Goal: Obtain resource: Download file/media

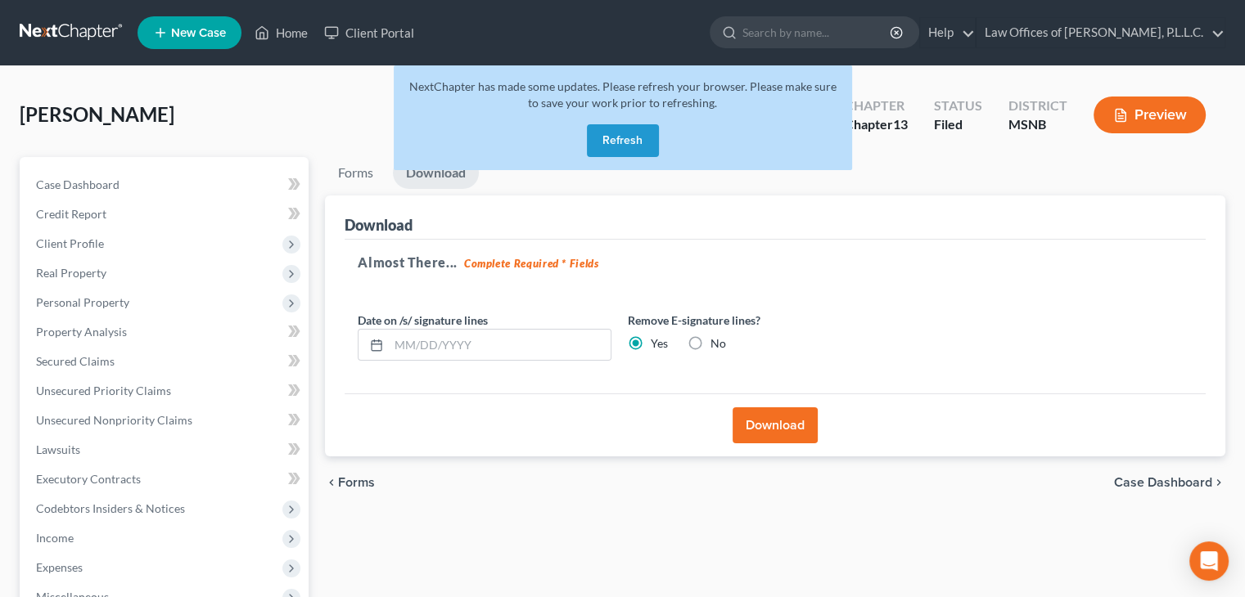
click at [631, 142] on button "Refresh" at bounding box center [623, 140] width 72 height 33
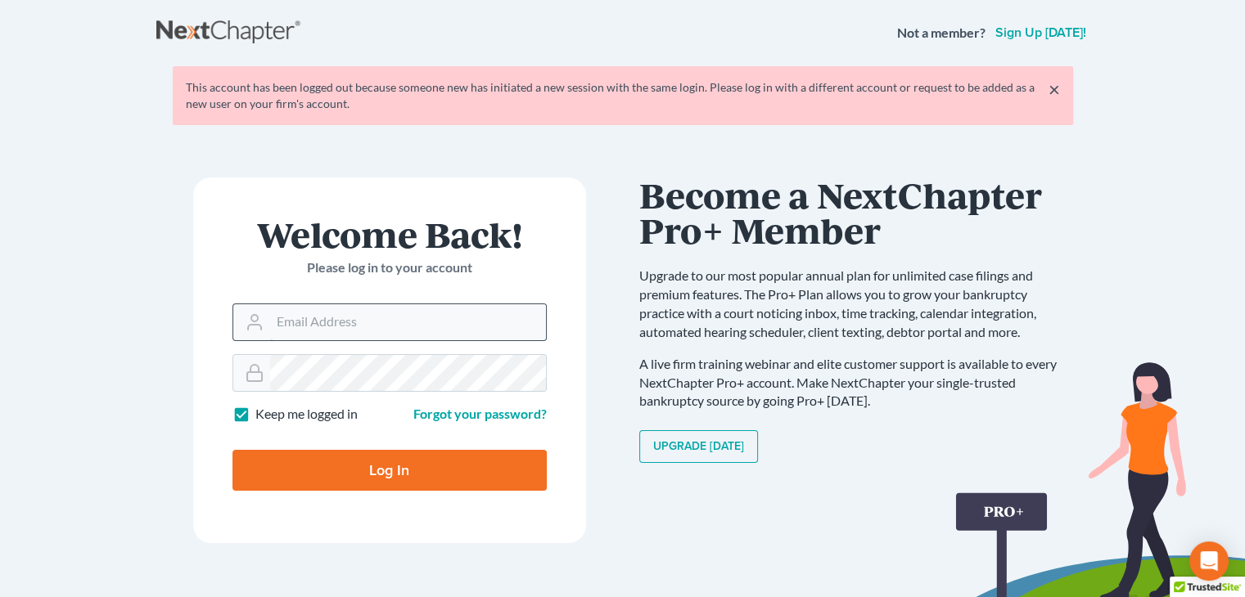
click at [315, 335] on input "Email Address" at bounding box center [408, 322] width 276 height 36
type input "[EMAIL_ADDRESS][DOMAIN_NAME]"
click at [401, 472] on input "Log In" at bounding box center [389, 470] width 314 height 41
type input "Thinking..."
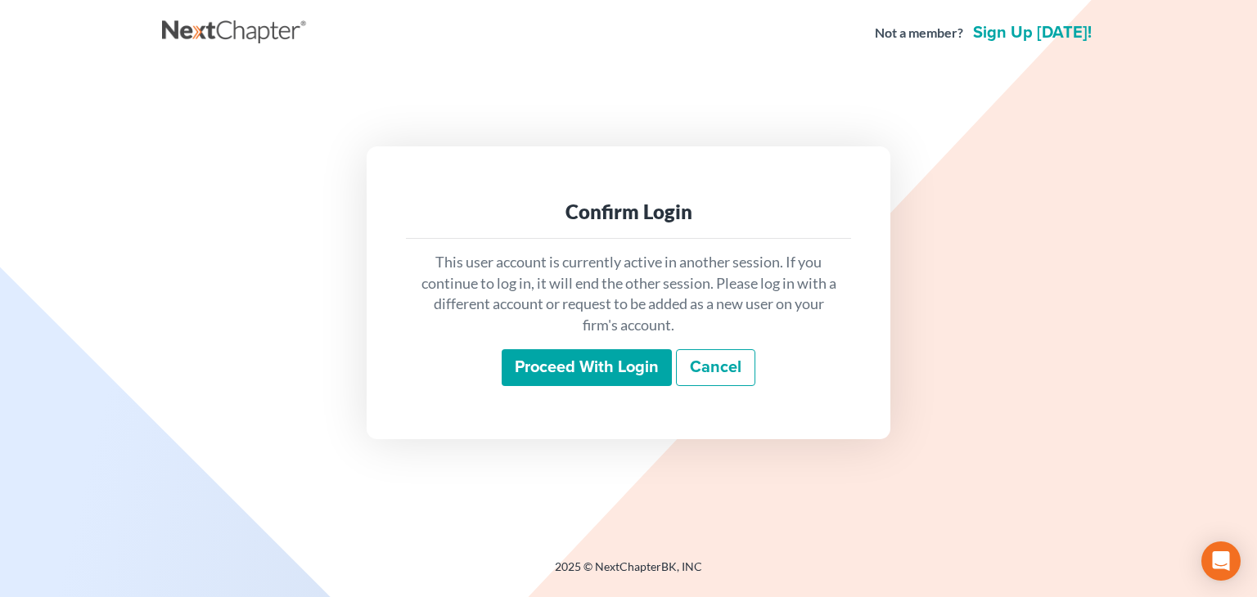
click at [547, 369] on input "Proceed with login" at bounding box center [587, 368] width 170 height 38
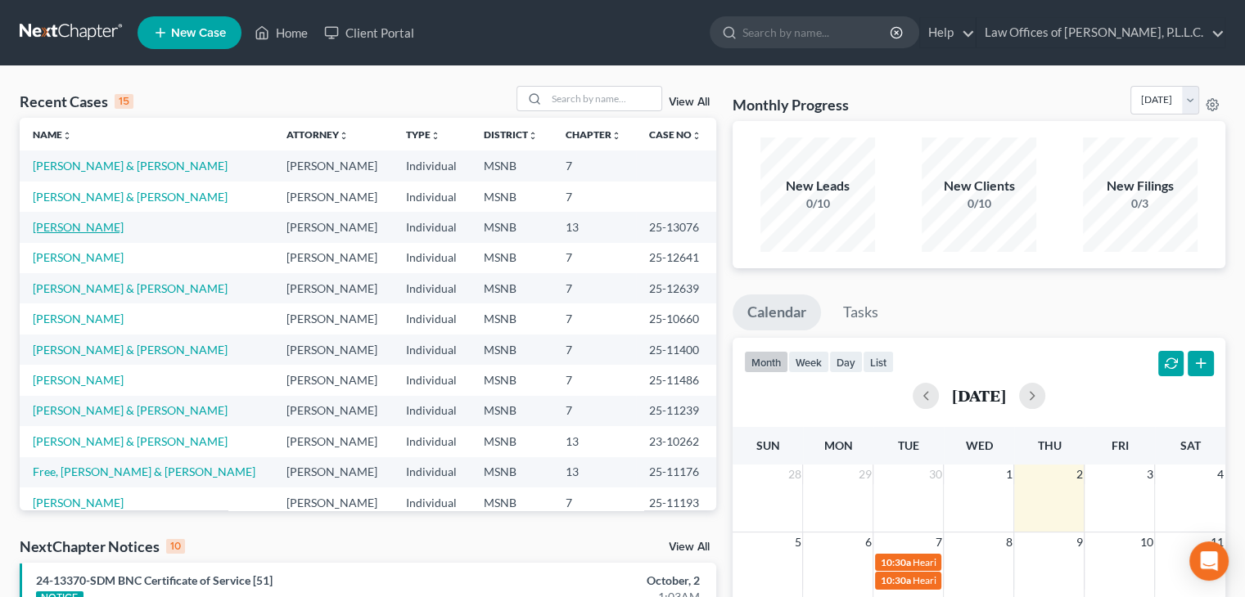
click at [65, 231] on link "Bowens, April" at bounding box center [78, 227] width 91 height 14
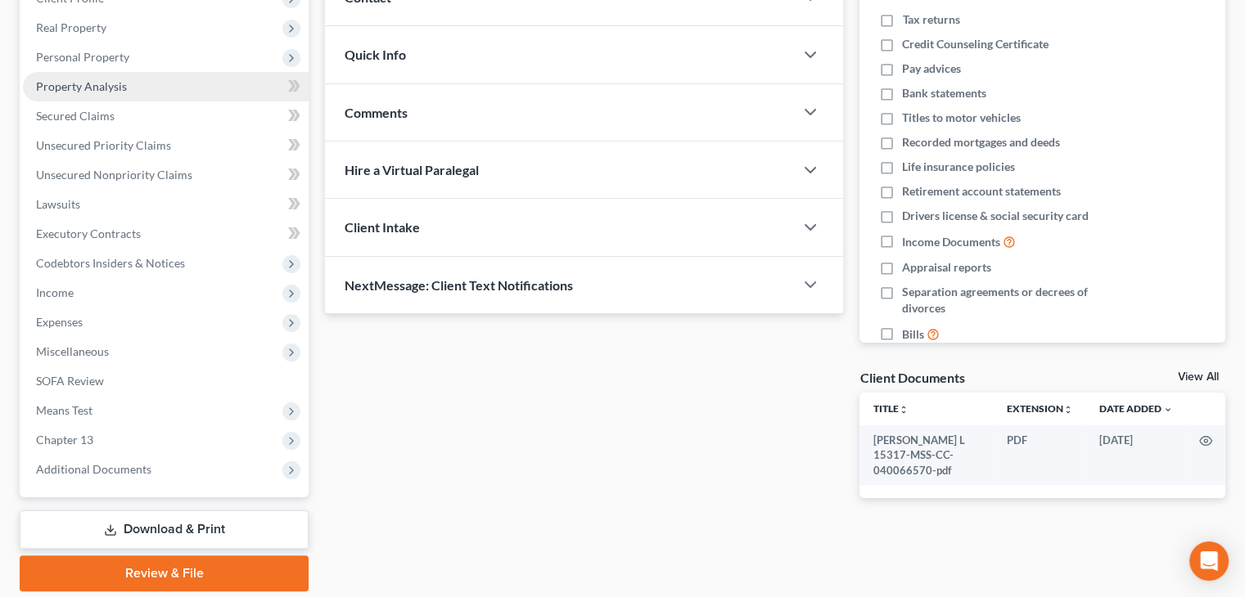
scroll to position [301, 0]
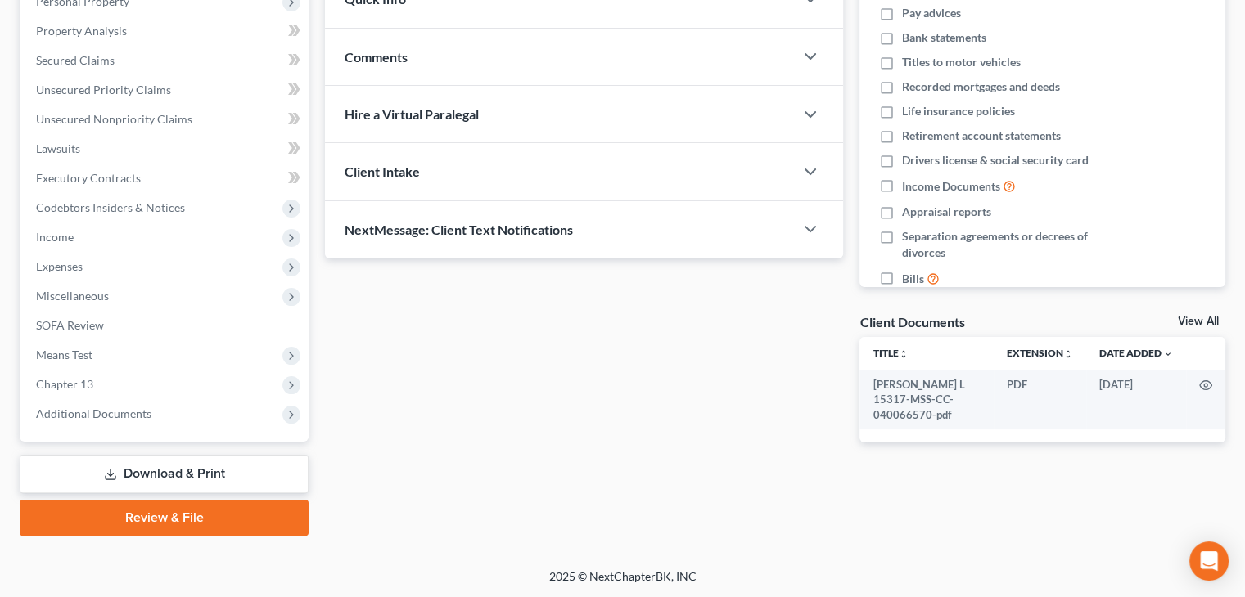
click at [180, 477] on link "Download & Print" at bounding box center [164, 474] width 289 height 38
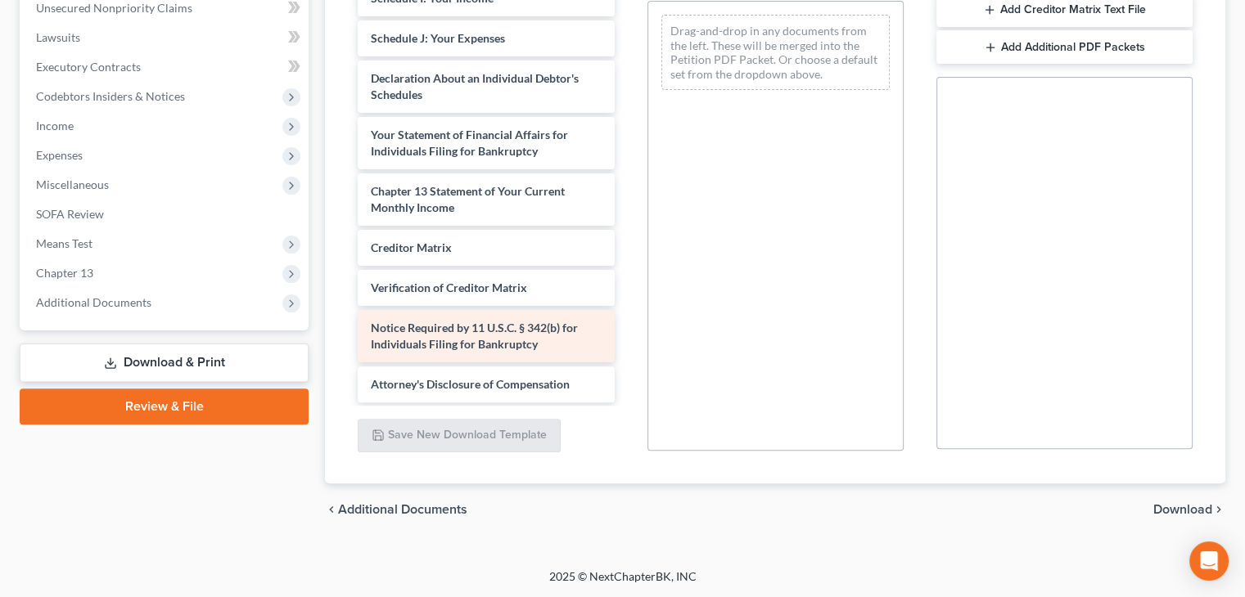
scroll to position [357, 0]
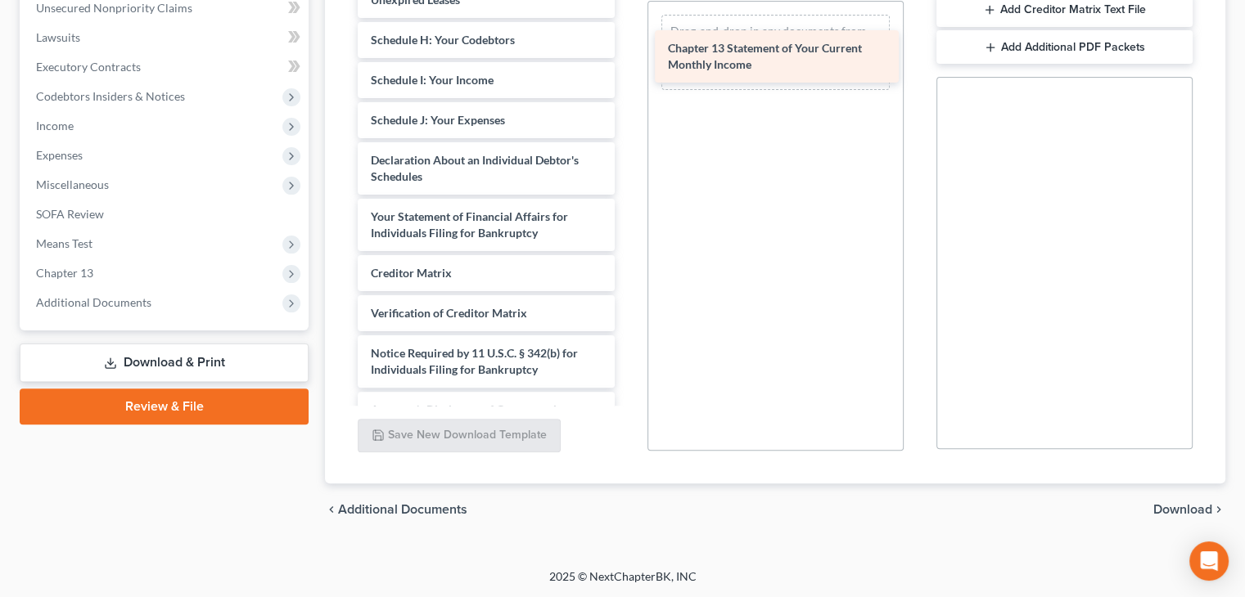
drag, startPoint x: 459, startPoint y: 272, endPoint x: 756, endPoint y: 49, distance: 371.6
click at [627, 49] on div "Chapter 13 Statement of Your Current Monthly Income Bowens, April L 15317-MSS-C…" at bounding box center [485, 15] width 282 height 825
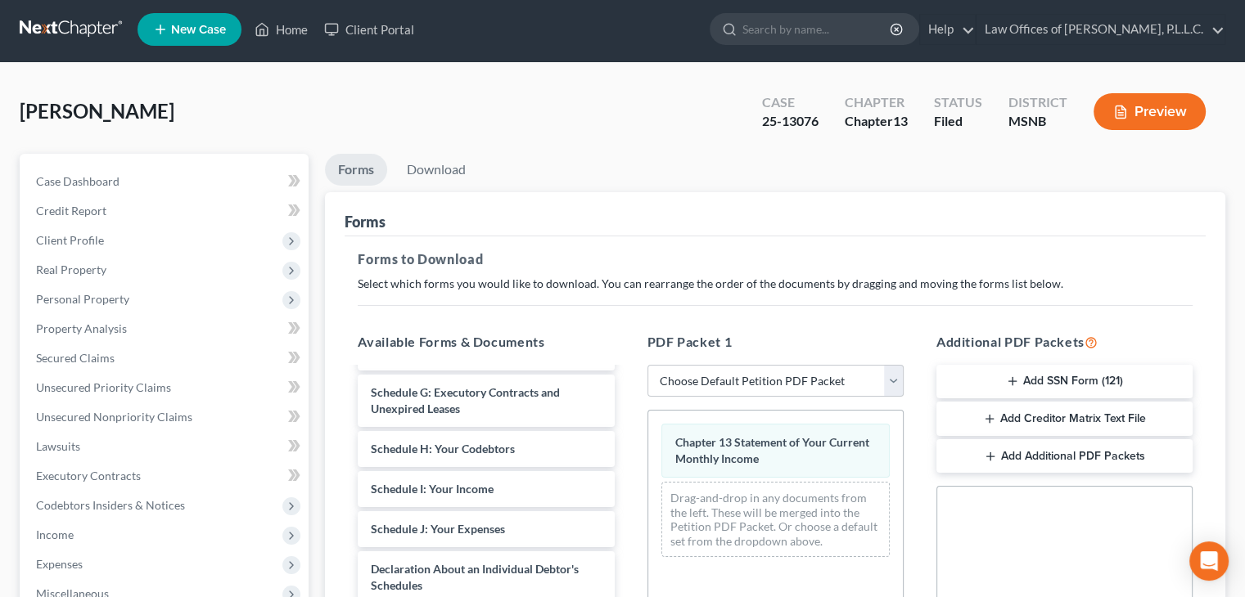
scroll to position [0, 0]
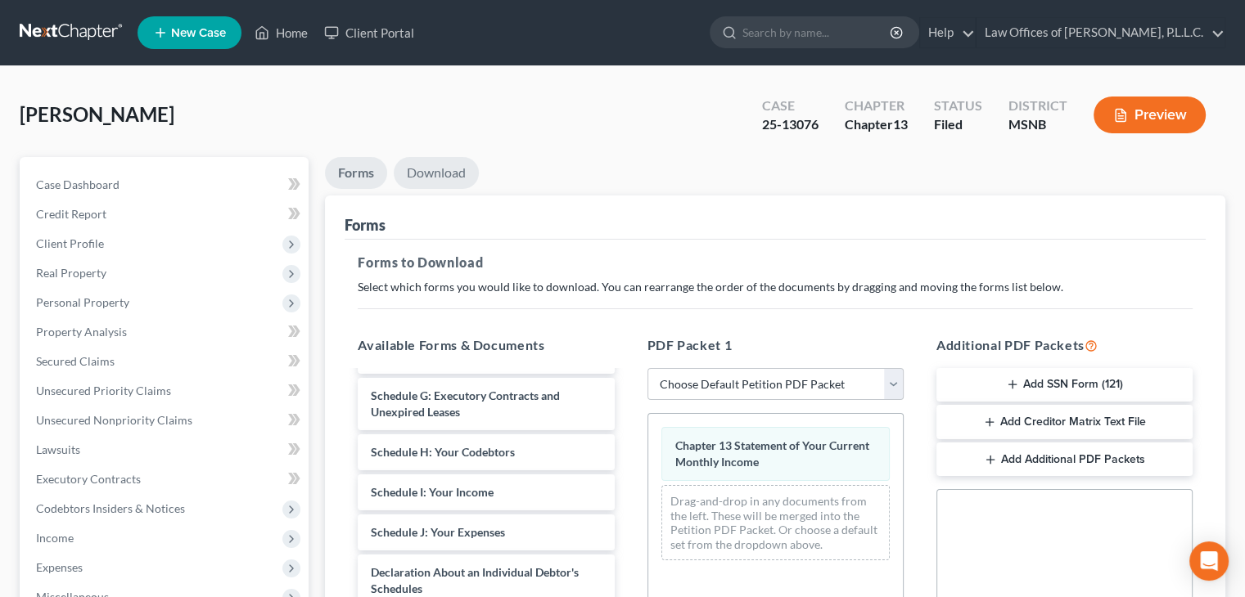
click at [447, 177] on link "Download" at bounding box center [436, 173] width 85 height 32
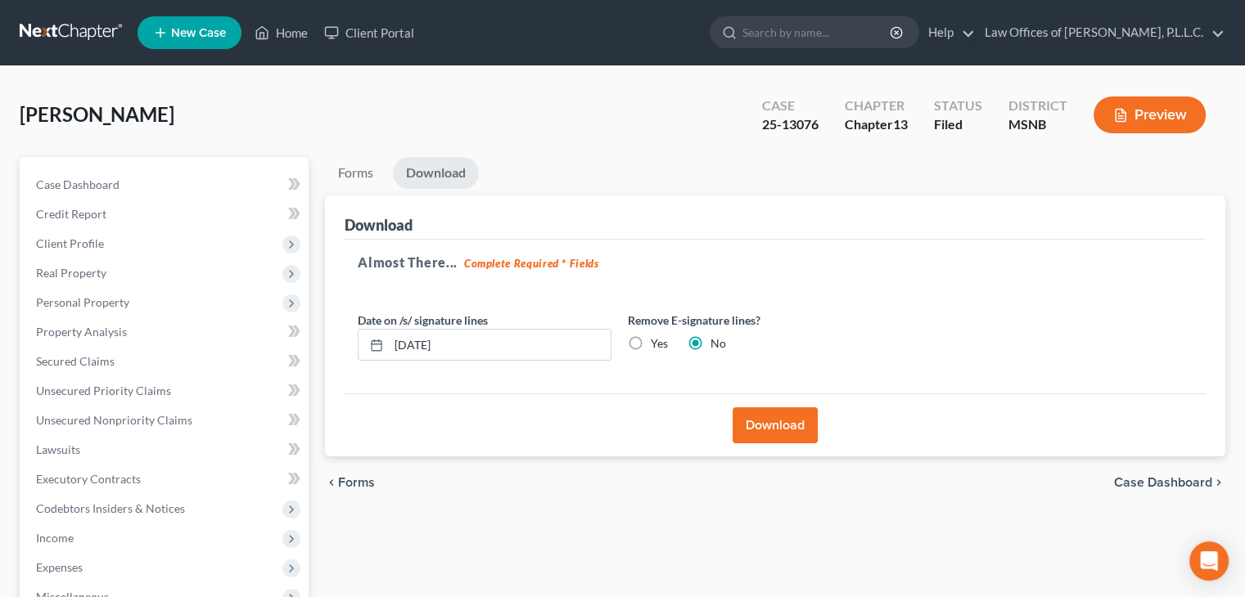
click at [774, 421] on button "Download" at bounding box center [774, 425] width 85 height 36
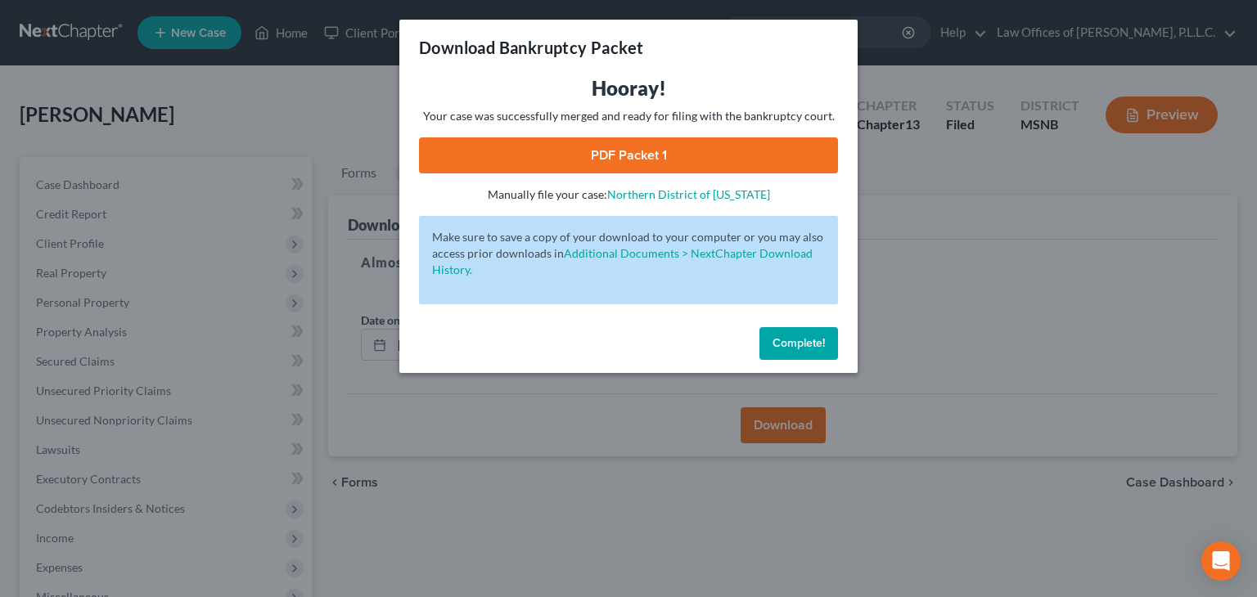
click at [638, 157] on link "PDF Packet 1" at bounding box center [628, 155] width 419 height 36
click at [802, 346] on span "Complete!" at bounding box center [798, 343] width 52 height 14
